Goal: Task Accomplishment & Management: Manage account settings

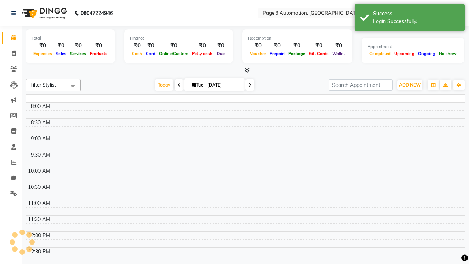
select select "en"
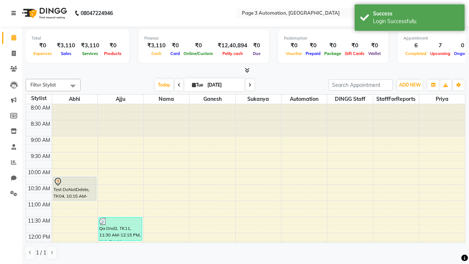
click at [15, 13] on icon at bounding box center [13, 13] width 4 height 5
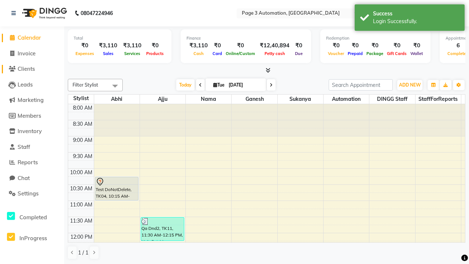
click at [32, 69] on span "Clients" at bounding box center [26, 68] width 17 height 7
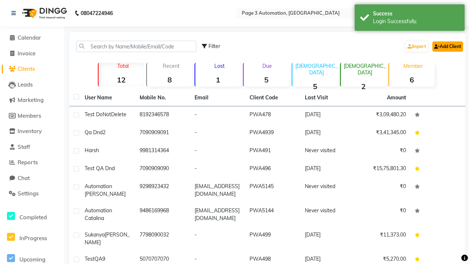
click at [447, 46] on link "Add Client" at bounding box center [447, 46] width 31 height 10
select select "22"
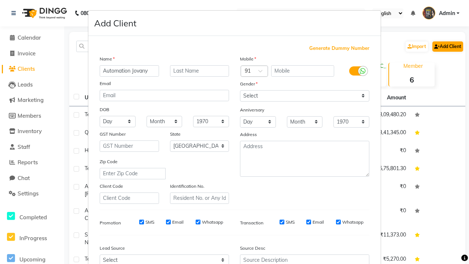
type input "Automation Jovany"
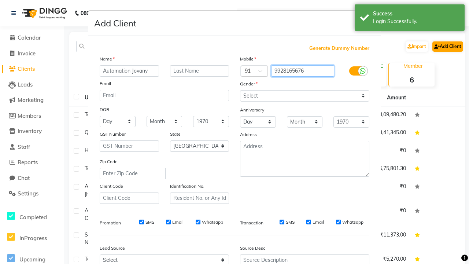
type input "9928165676"
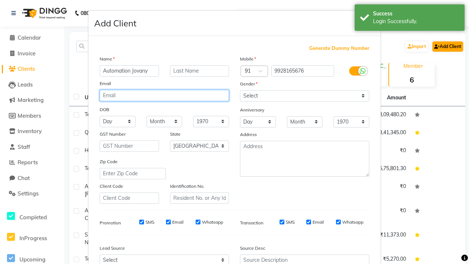
type input "[EMAIL_ADDRESS][DOMAIN_NAME]"
select select "[DEMOGRAPHIC_DATA]"
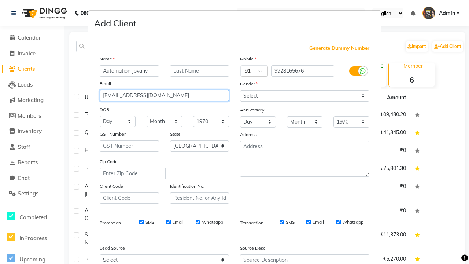
type input "[EMAIL_ADDRESS][DOMAIN_NAME]"
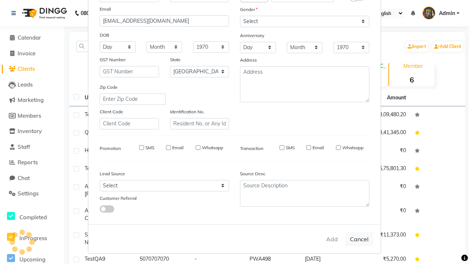
select select
select select "null"
select select
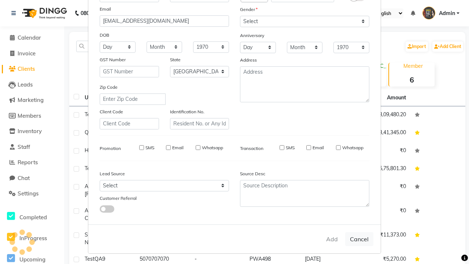
select select
checkbox input "false"
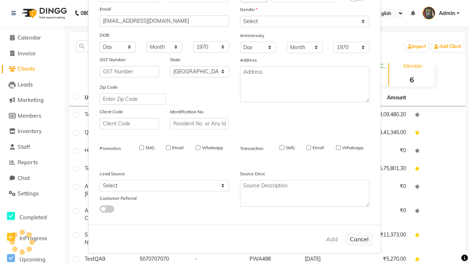
checkbox input "false"
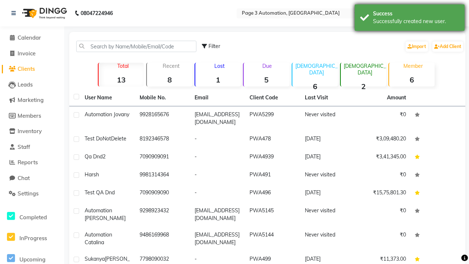
click at [410, 19] on div "Successfully created new user." at bounding box center [416, 22] width 86 height 8
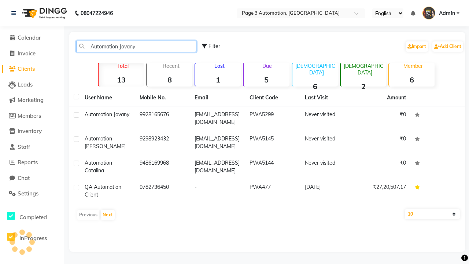
type input "Automation Jovany"
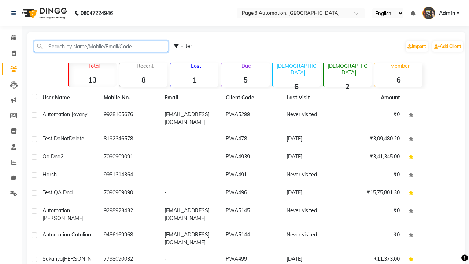
click at [101, 46] on input "text" at bounding box center [101, 46] width 134 height 11
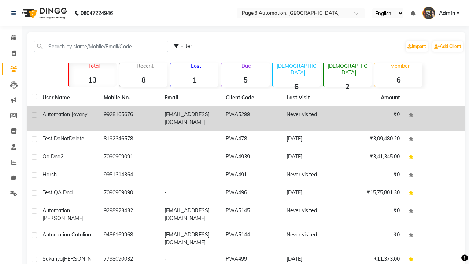
click at [34, 115] on label at bounding box center [34, 114] width 5 height 5
click at [34, 115] on input "checkbox" at bounding box center [34, 115] width 5 height 5
checkbox input "true"
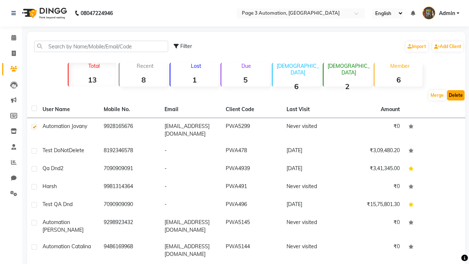
click at [456, 95] on button "Delete" at bounding box center [456, 95] width 18 height 10
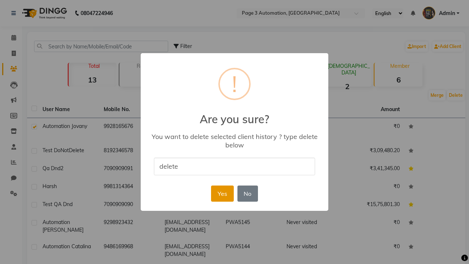
type input "delete"
click at [222, 193] on button "Yes" at bounding box center [222, 193] width 22 height 16
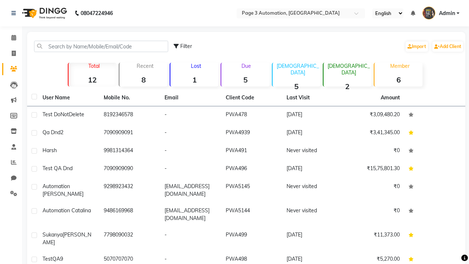
click at [441, 13] on span "Admin" at bounding box center [447, 14] width 16 height 8
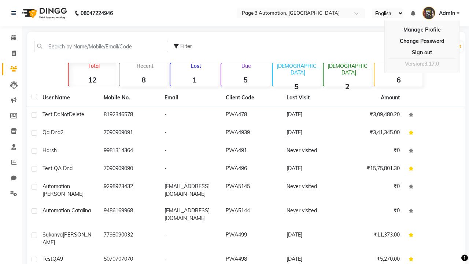
scroll to position [7, 0]
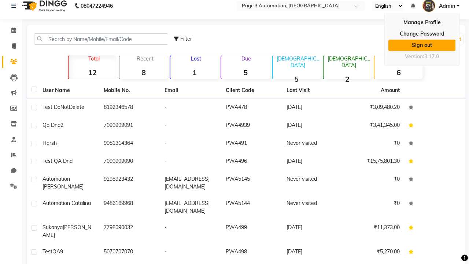
click at [422, 45] on link "Sign out" at bounding box center [421, 45] width 67 height 11
